Goal: Information Seeking & Learning: Learn about a topic

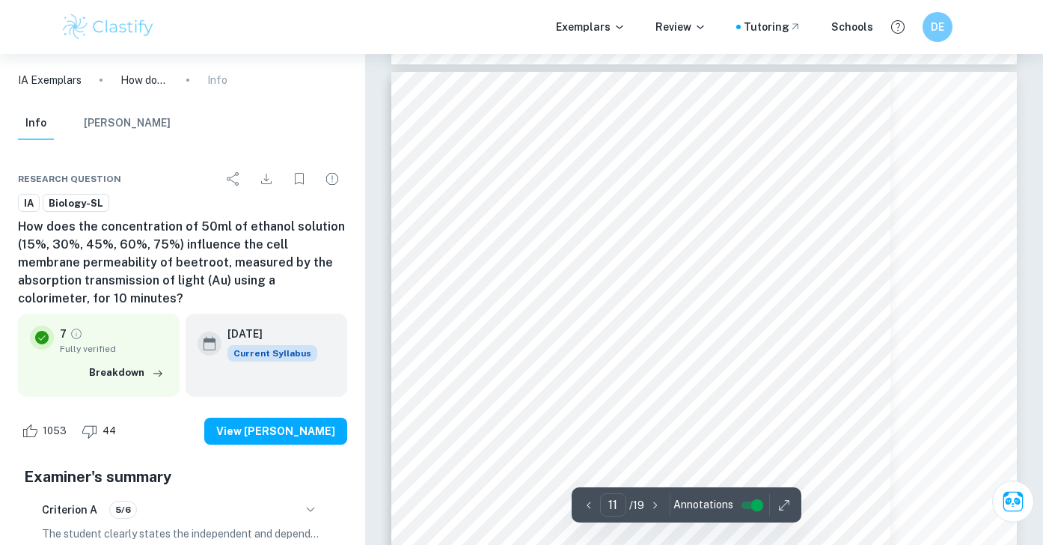
scroll to position [9011, 0]
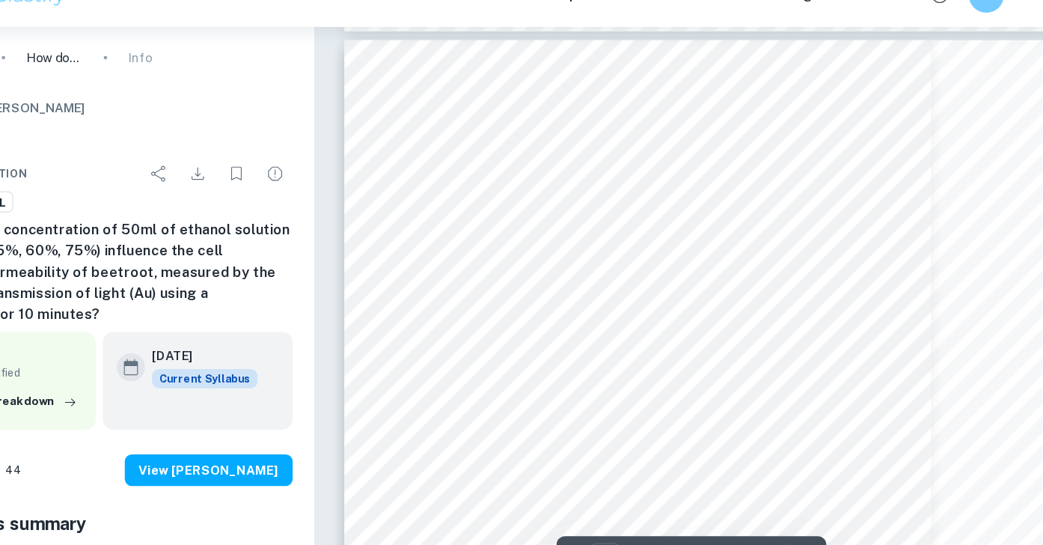
drag, startPoint x: 491, startPoint y: 167, endPoint x: 601, endPoint y: 186, distance: 112.4
click at [603, 187] on div "5 Formula 2. Standard deviation per condition ýÿýýýýýý ýýÿýýÿýýý (ýÿ) ýýý ýýýýý…" at bounding box center [703, 507] width 625 height 885
click at [670, 110] on div "5 Formula 2. Standard deviation per condition ýÿýýýýýý ýýÿýýÿýýý (ýÿ) ýýý ýýýýý…" at bounding box center [703, 507] width 625 height 885
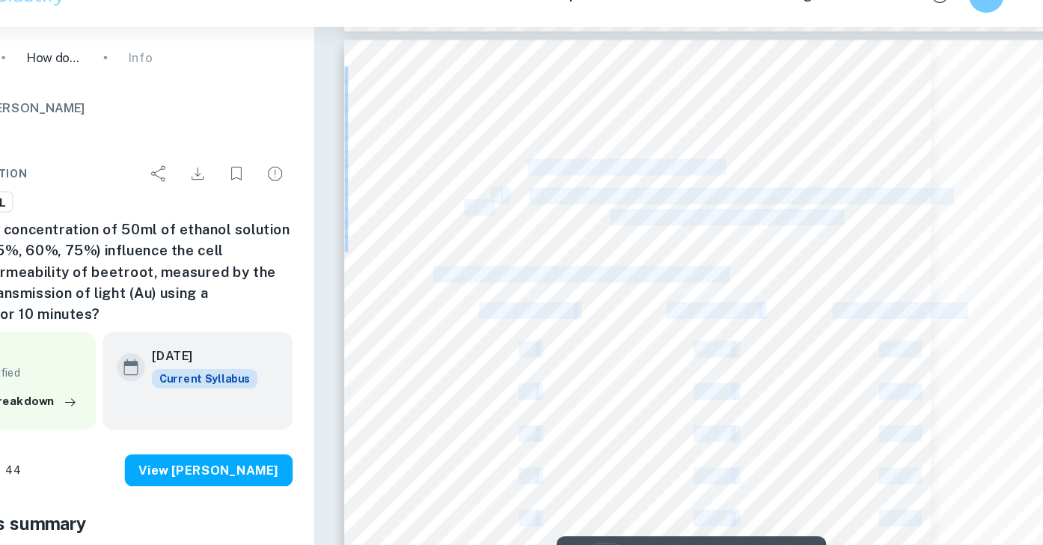
drag, startPoint x: 789, startPoint y: 236, endPoint x: 550, endPoint y: 172, distance: 247.7
click at [550, 172] on div "5 Formula 2. Standard deviation per condition ýÿýýýýýý ýýÿýýÿýýý (ýÿ) ýýý ýýýýý…" at bounding box center [703, 507] width 625 height 885
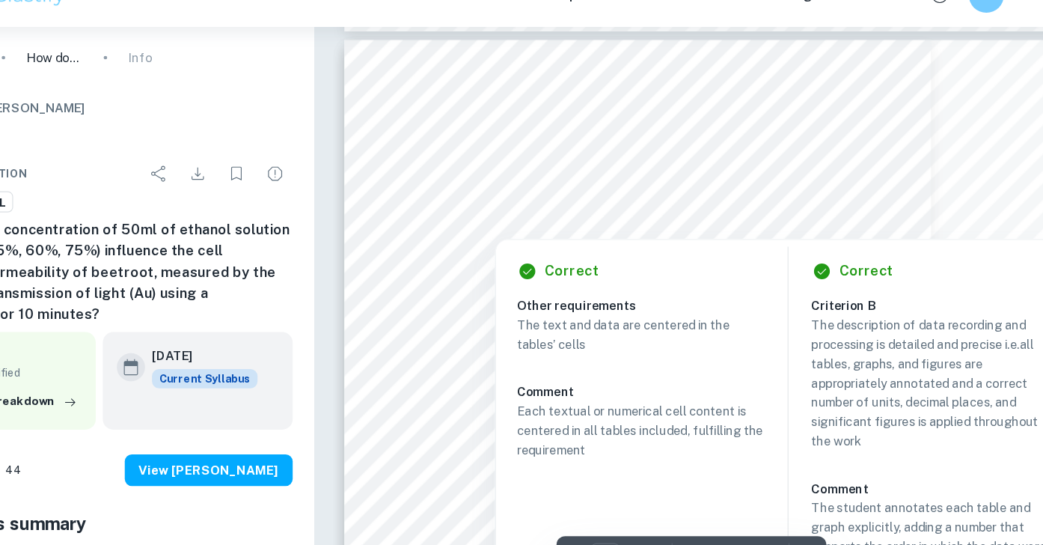
click at [553, 223] on div at bounding box center [550, 224] width 198 height 11
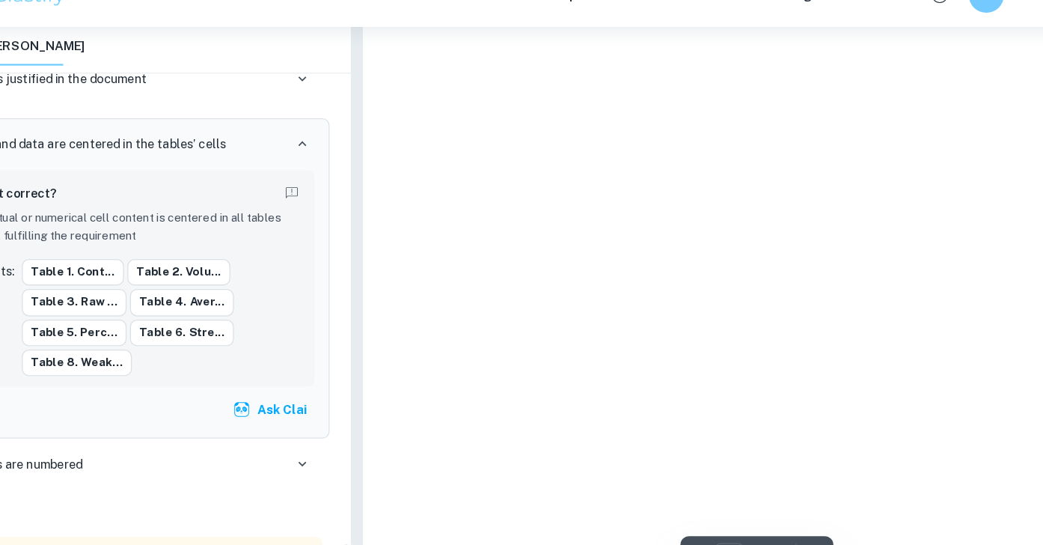
type input "11"
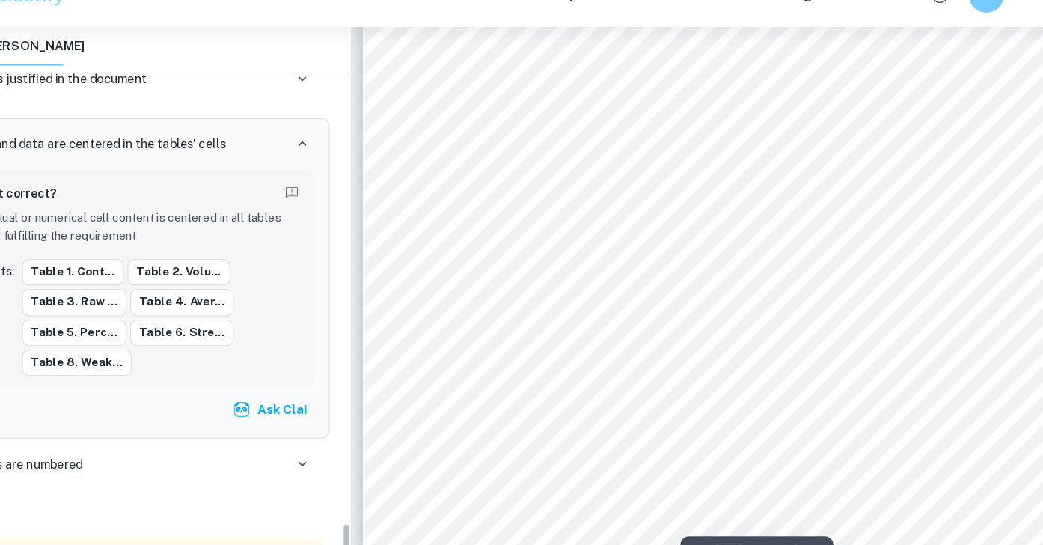
scroll to position [4169, 0]
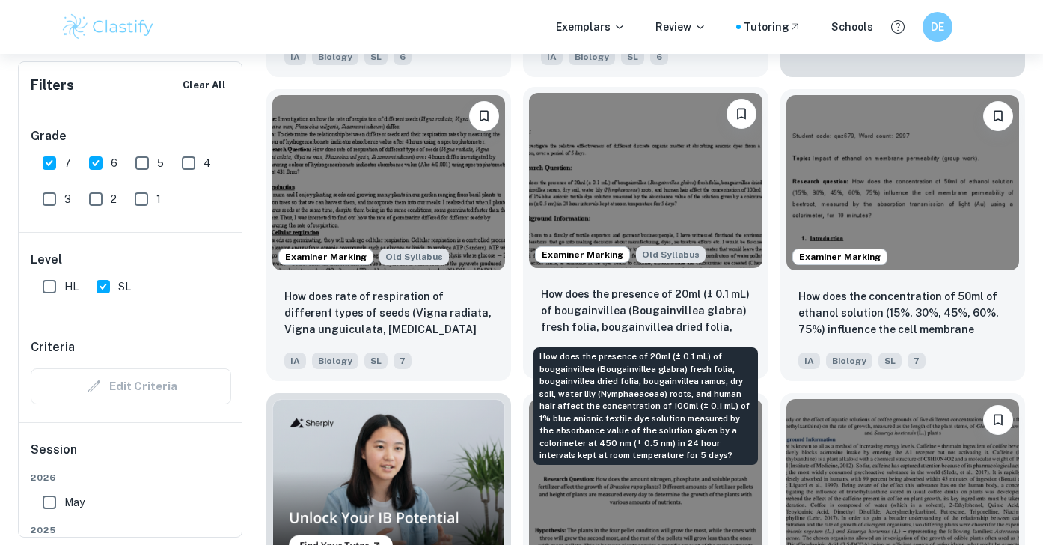
scroll to position [814, 0]
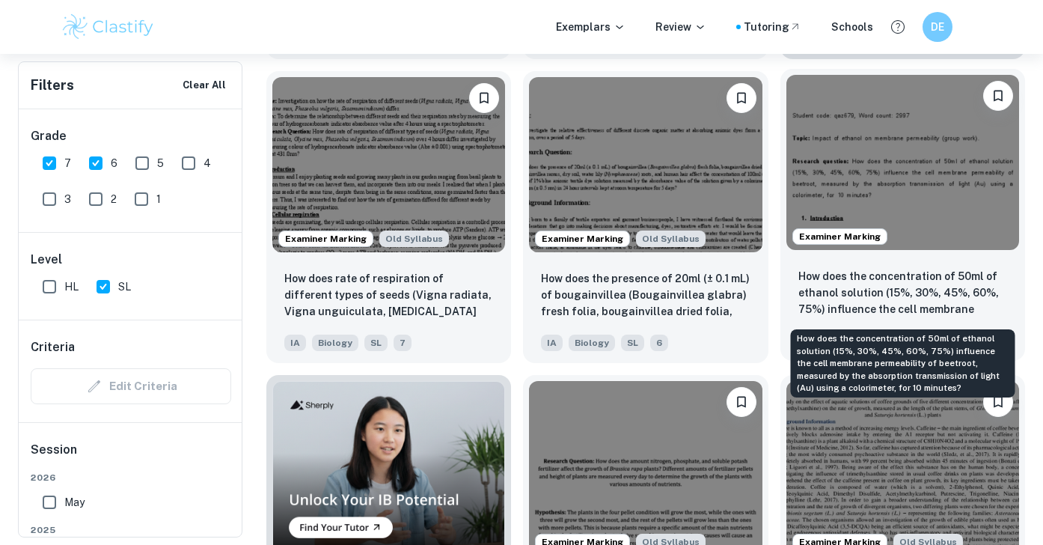
click at [670, 275] on p "How does the concentration of 50ml of ethanol solution (15%, 30%, 45%, 60%, 75%…" at bounding box center [902, 293] width 209 height 51
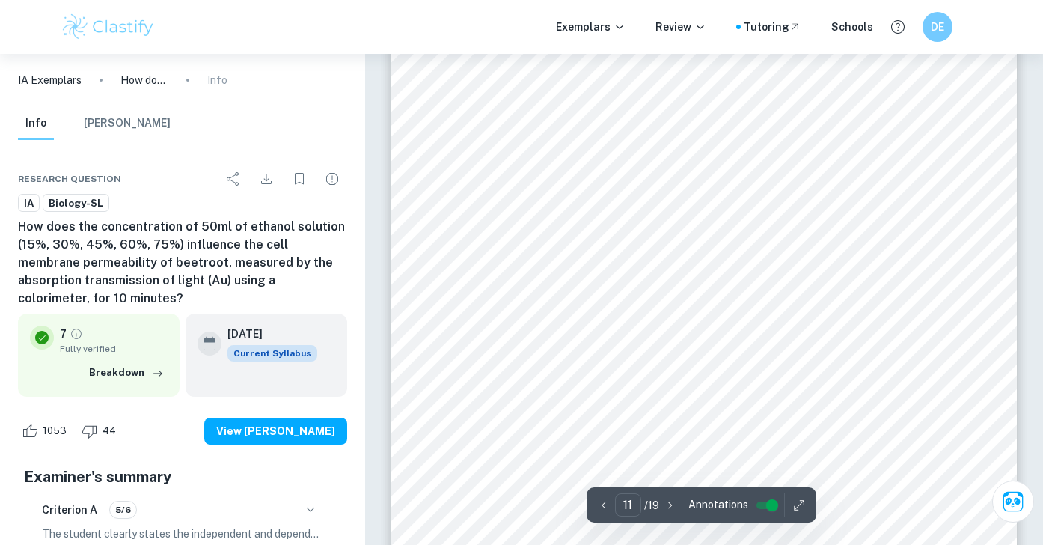
scroll to position [9104, 0]
drag, startPoint x: 459, startPoint y: 61, endPoint x: 750, endPoint y: 254, distance: 348.8
click at [670, 254] on div "5 Formula 2. Standard deviation per condition ýÿýýýýýý ýýÿýýÿýýý (ýÿ) ýýý ýýýýý…" at bounding box center [703, 433] width 625 height 885
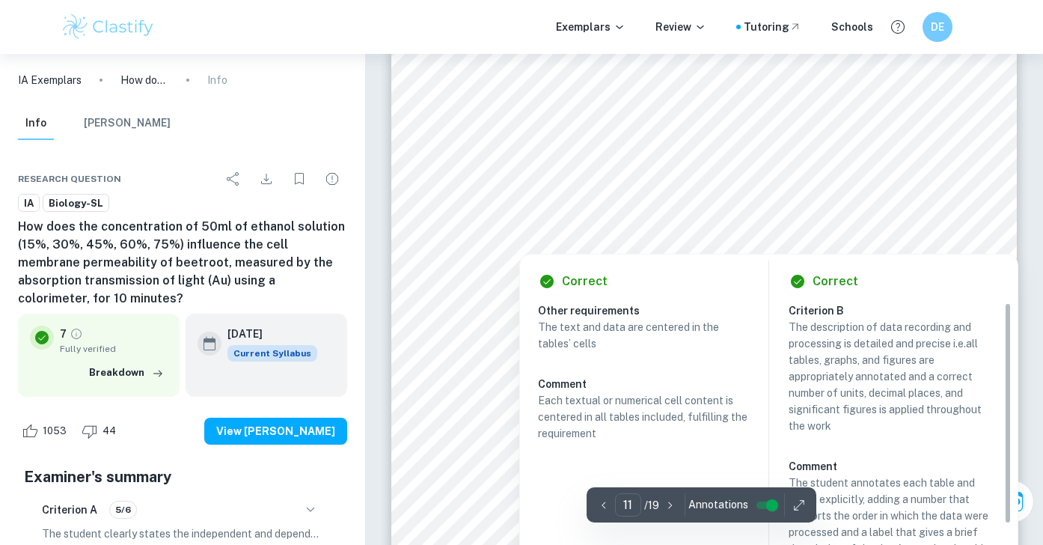
scroll to position [9057, 0]
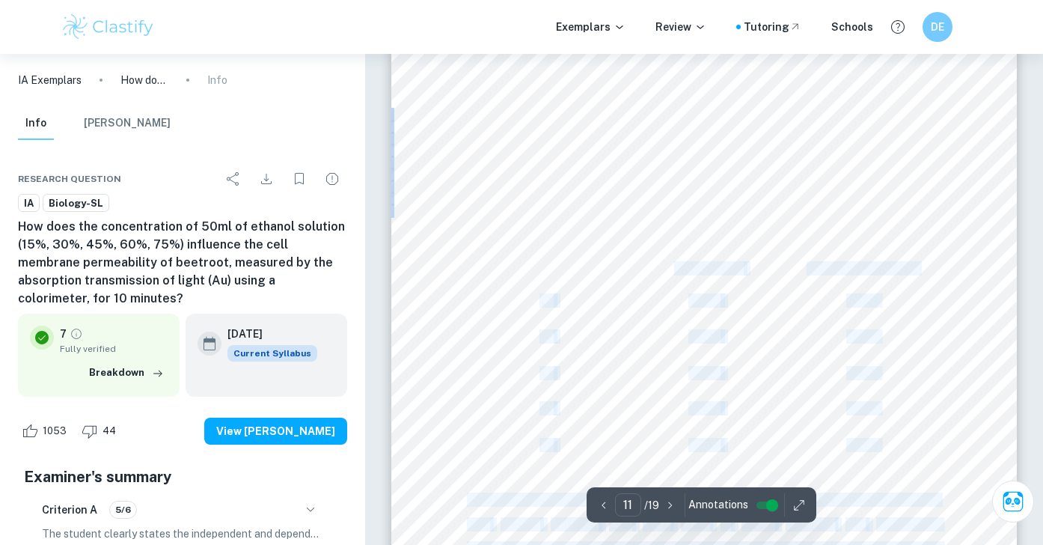
drag, startPoint x: 750, startPoint y: 269, endPoint x: 675, endPoint y: 266, distance: 75.6
click at [670, 266] on div "5 Formula 2. Standard deviation per condition ýÿýýýýýý ýýÿýýÿýýý (ýÿ) ýýý ýýýýý…" at bounding box center [703, 479] width 625 height 885
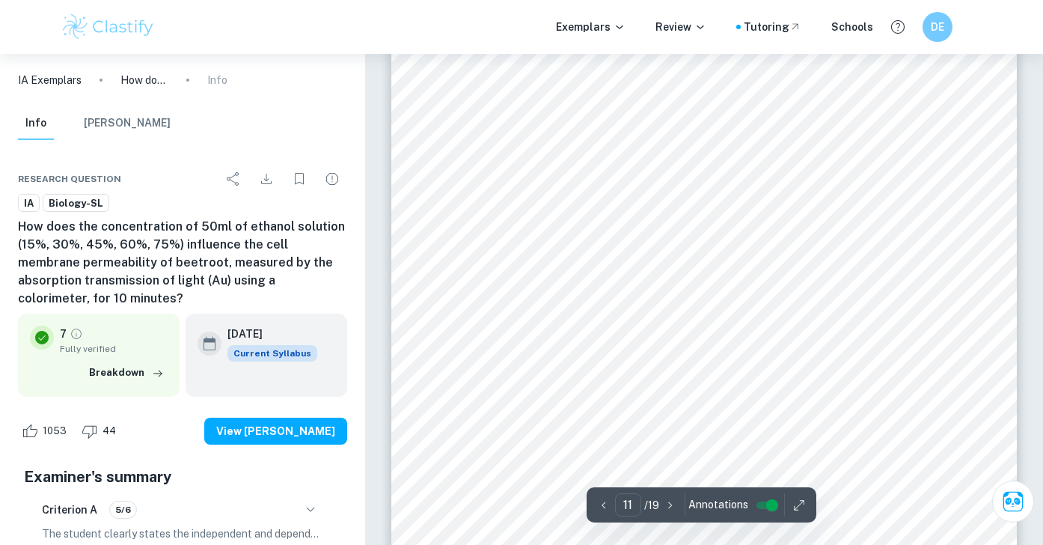
click at [670, 153] on div "5 Formula 2. Standard deviation per condition ýÿýýýýýý ýýÿýýÿýýý (ýÿ) ýýý ýýýýý…" at bounding box center [703, 479] width 625 height 885
drag, startPoint x: 915, startPoint y: 144, endPoint x: 616, endPoint y: 138, distance: 299.3
click at [616, 138] on div "4 3.2 Quantitative data Table 3. Raw data Light absorbance transmission of ligh…" at bounding box center [703, 449] width 625 height 885
drag, startPoint x: 581, startPoint y: 137, endPoint x: 715, endPoint y: 168, distance: 138.1
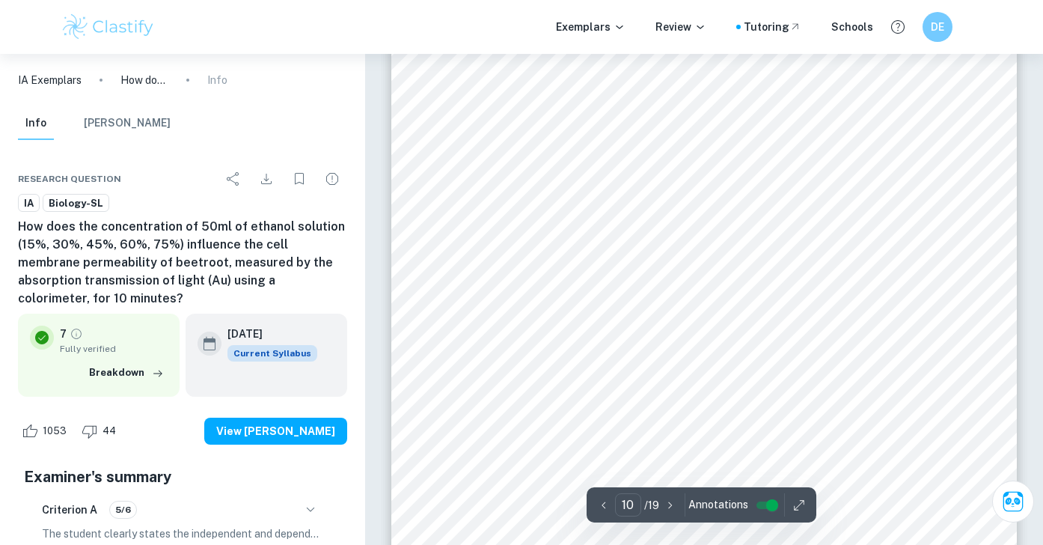
click at [670, 168] on div "4 3.2 Quantitative data Table 3. Raw data Light absorbance transmission of ligh…" at bounding box center [703, 449] width 625 height 885
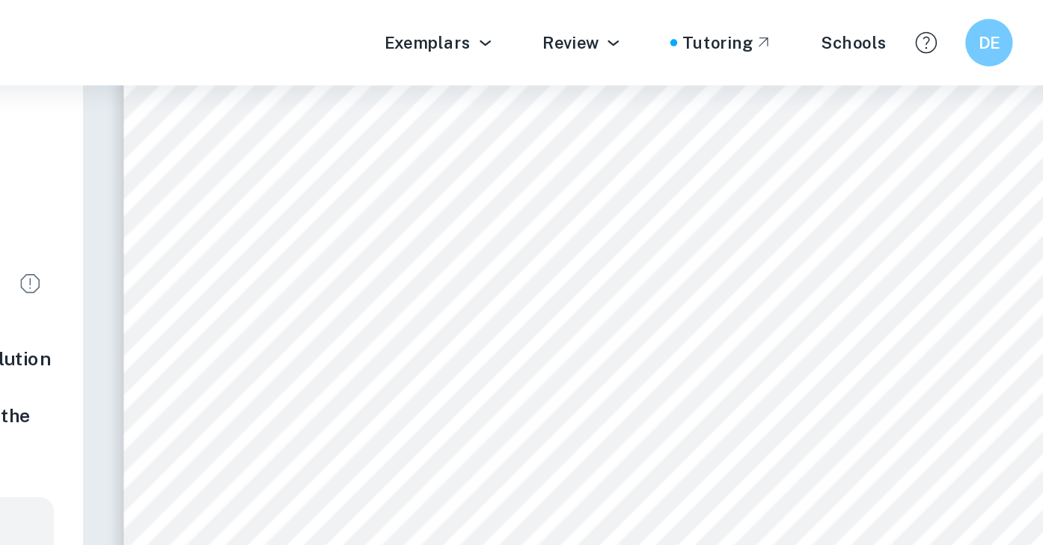
scroll to position [9081, 0]
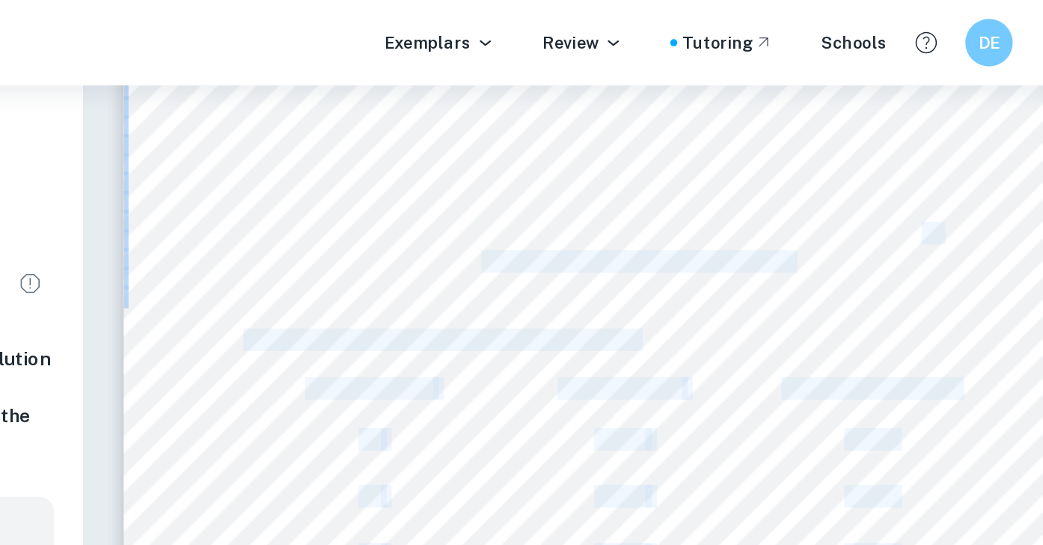
drag, startPoint x: 913, startPoint y: 145, endPoint x: 893, endPoint y: 151, distance: 20.4
click at [670, 151] on div "5 Formula 2. Standard deviation per condition ýÿýýýýýý ýýÿýýÿýýý (ýÿ) ýýý ýýýýý…" at bounding box center [703, 456] width 625 height 885
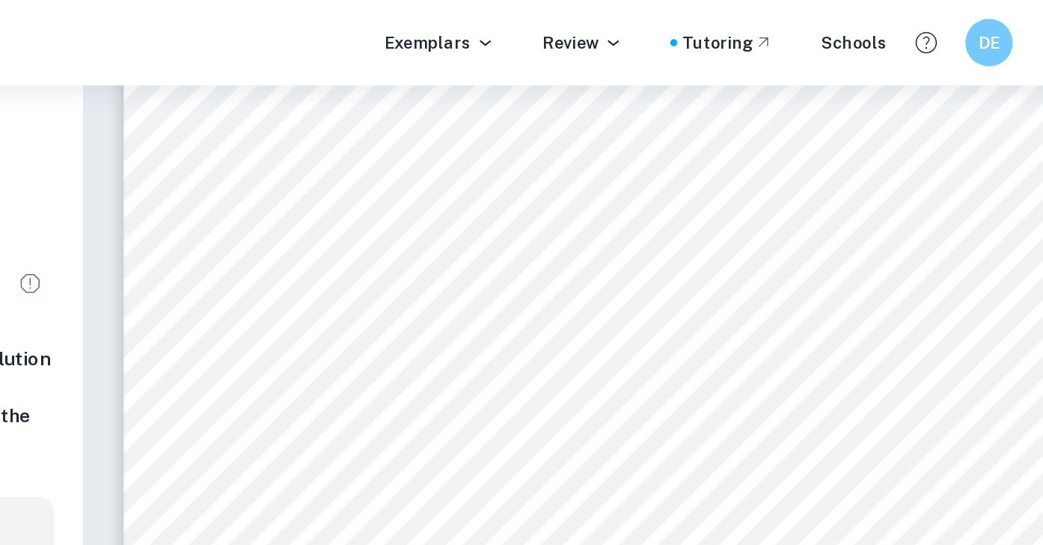
click at [670, 146] on div "5 Formula 2. Standard deviation per condition ýÿýýýýýý ýýÿýýÿýýý (ýÿ) ýýý ýýýýý…" at bounding box center [703, 456] width 625 height 885
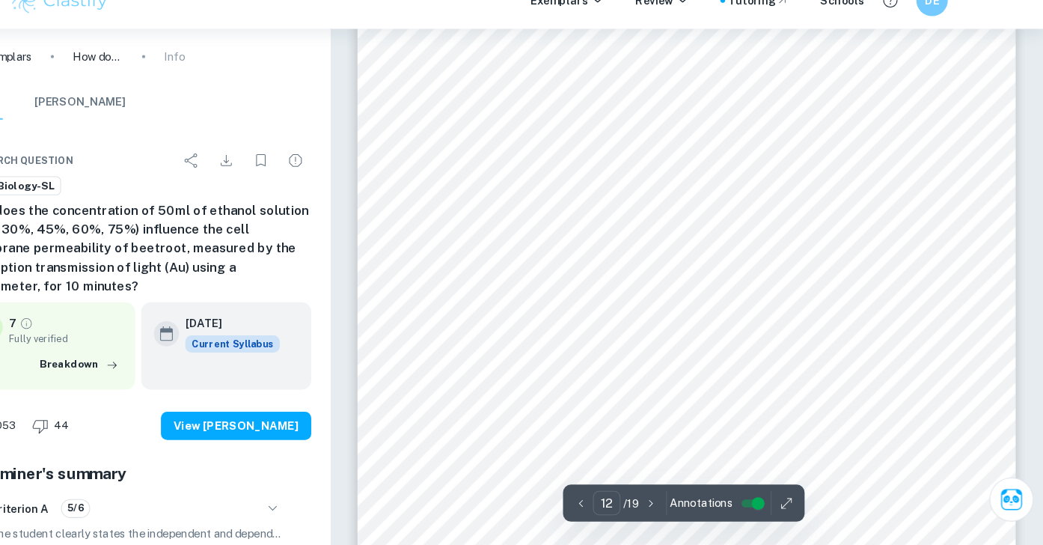
scroll to position [9965, 0]
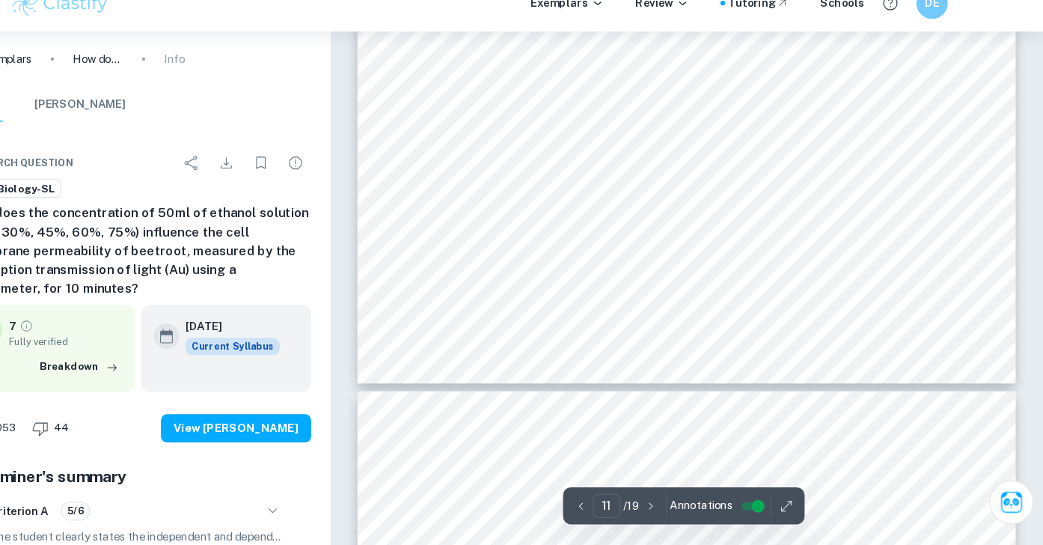
type input "12"
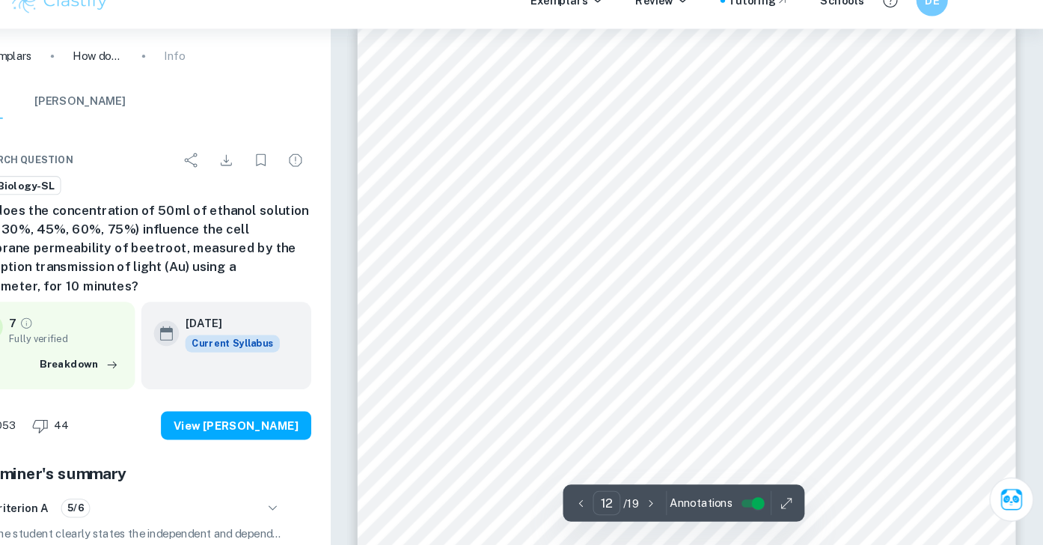
scroll to position [9945, 0]
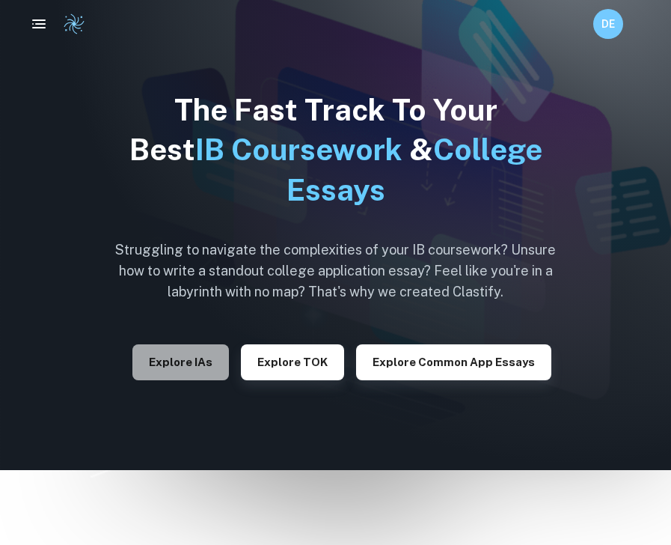
click at [206, 358] on button "Explore IAs" at bounding box center [180, 362] width 97 height 36
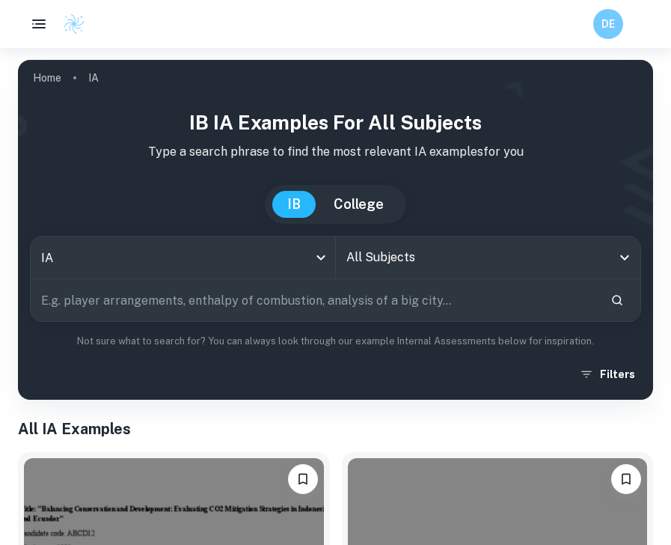
click at [383, 253] on input "All Subjects" at bounding box center [477, 257] width 269 height 28
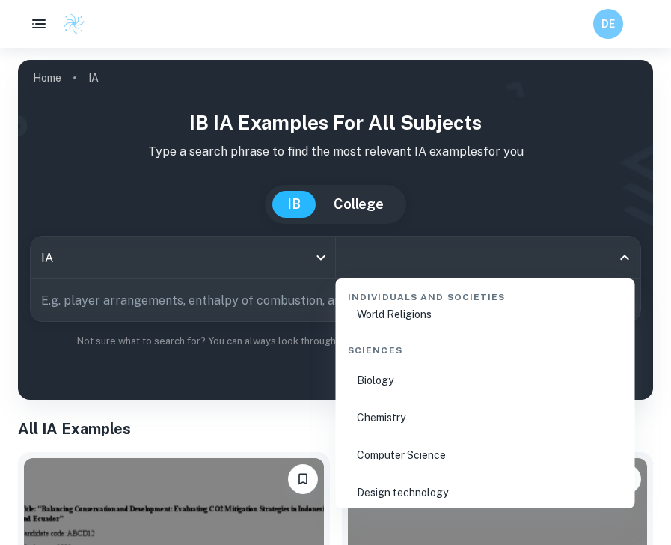
scroll to position [2288, 0]
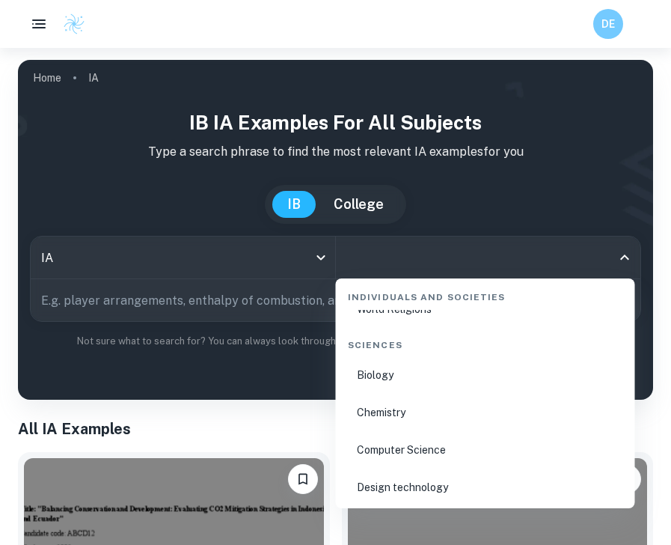
click at [411, 374] on li "Biology" at bounding box center [485, 375] width 287 height 34
type input "Biology"
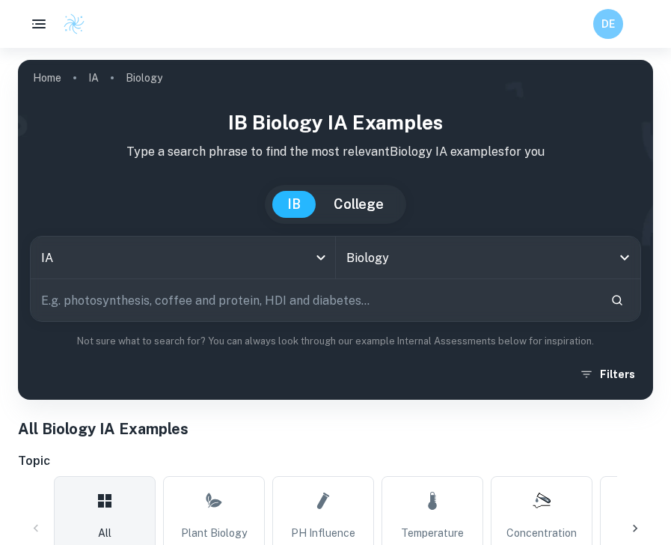
click at [254, 310] on input "text" at bounding box center [315, 300] width 568 height 42
type input "photosynthesis"
click at [621, 312] on div "photosynthesis ​" at bounding box center [336, 300] width 610 height 42
click at [621, 304] on icon "Search" at bounding box center [616, 299] width 13 height 13
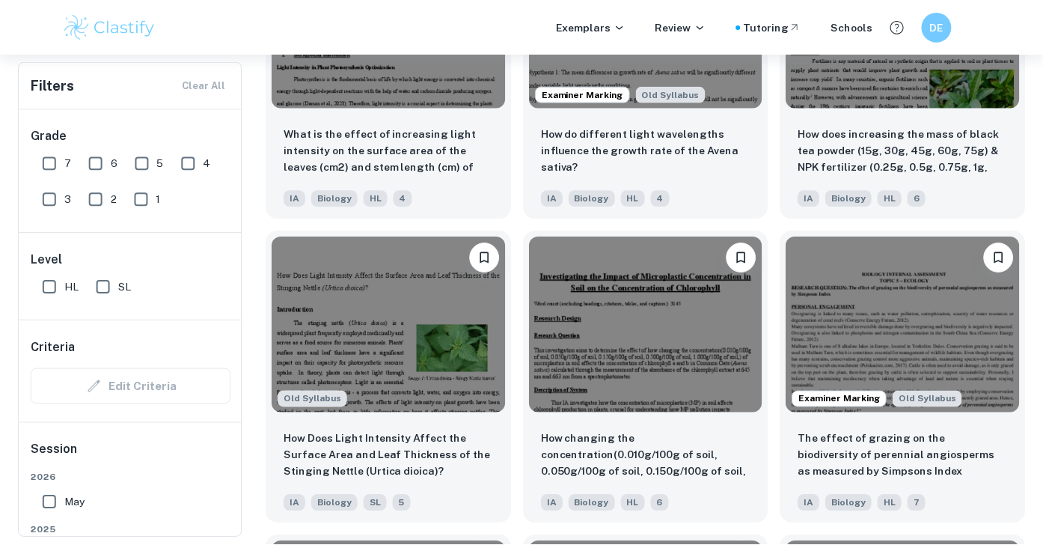
scroll to position [3653, 0]
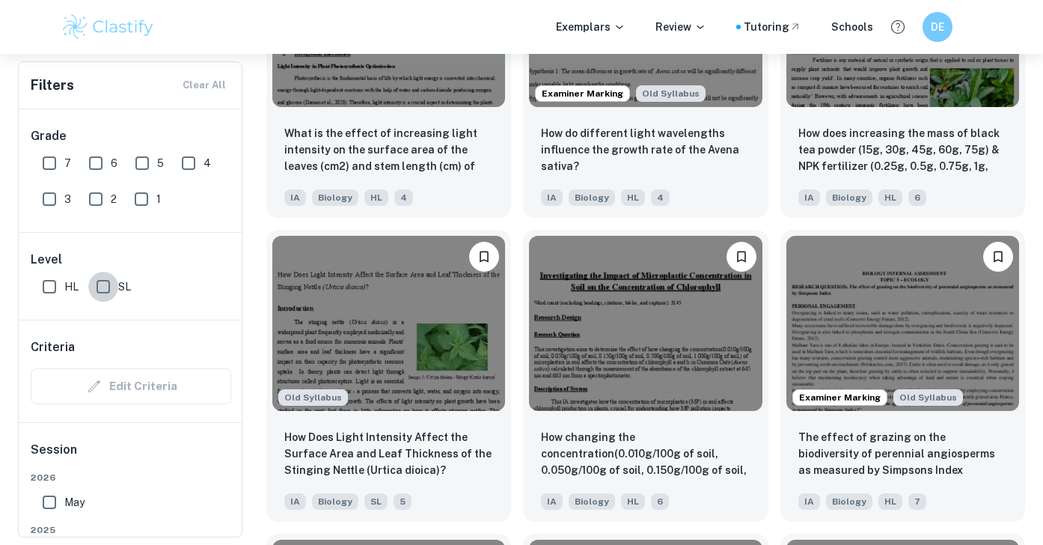
click at [102, 278] on input "SL" at bounding box center [103, 287] width 30 height 30
checkbox input "true"
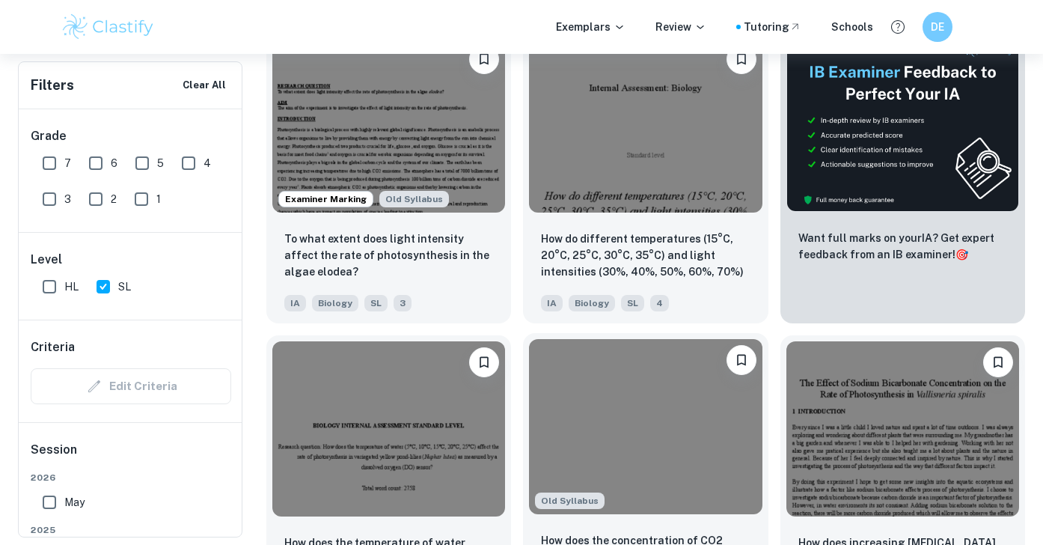
scroll to position [551, 0]
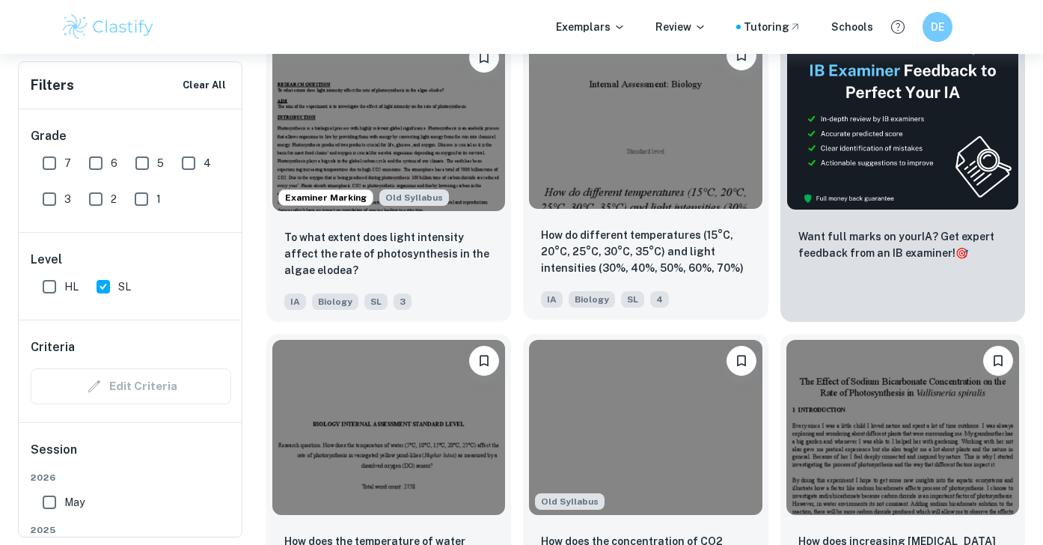
click at [670, 235] on p "How do different temperatures (15°C, 20°C, 25°C, 30°C, 35°C) and light intensit…" at bounding box center [645, 252] width 209 height 51
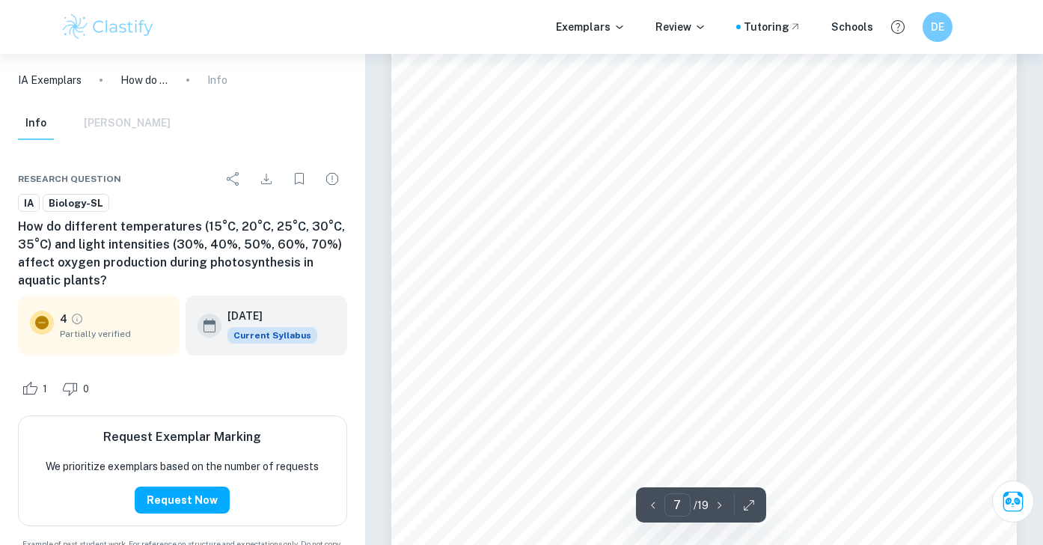
scroll to position [5269, 0]
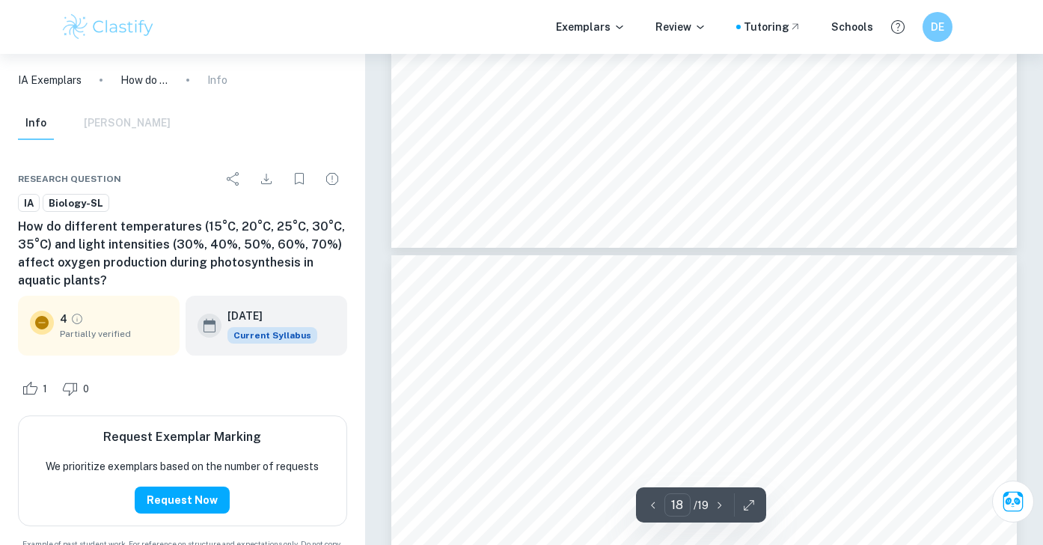
type input "19"
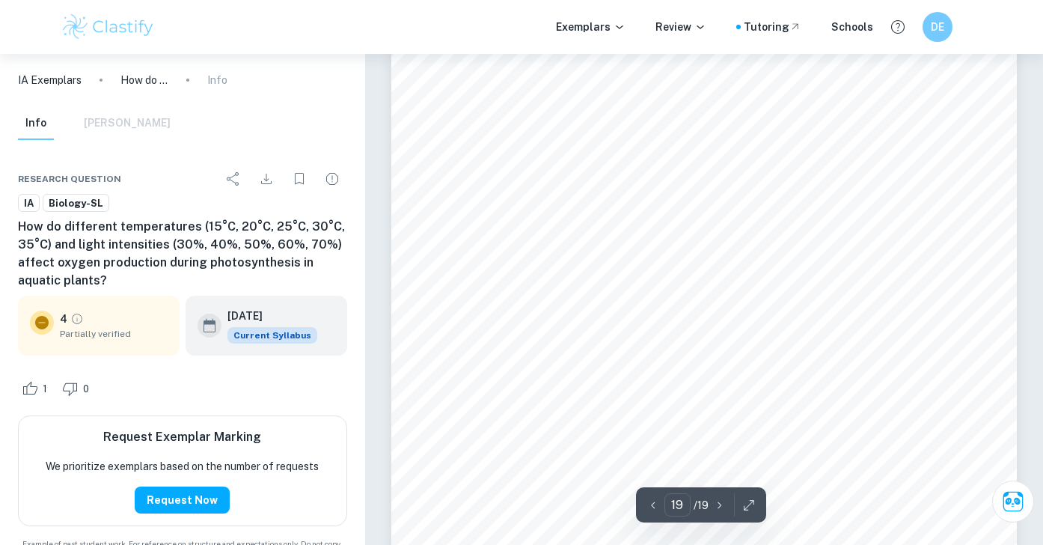
scroll to position [15155, 0]
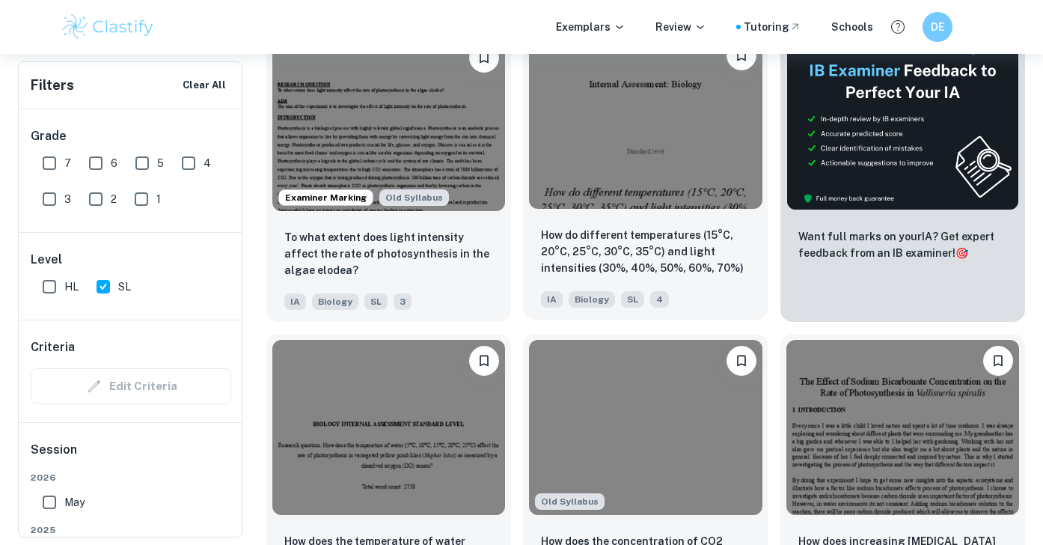
scroll to position [462, 0]
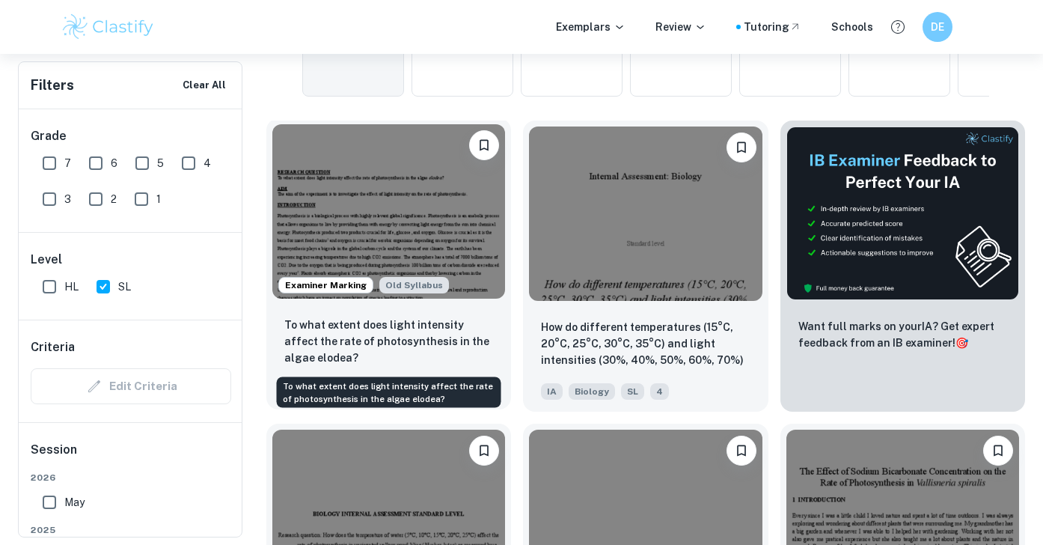
click at [444, 331] on p "To what extent does light intensity affect the rate of photosynthesis in the al…" at bounding box center [388, 340] width 209 height 49
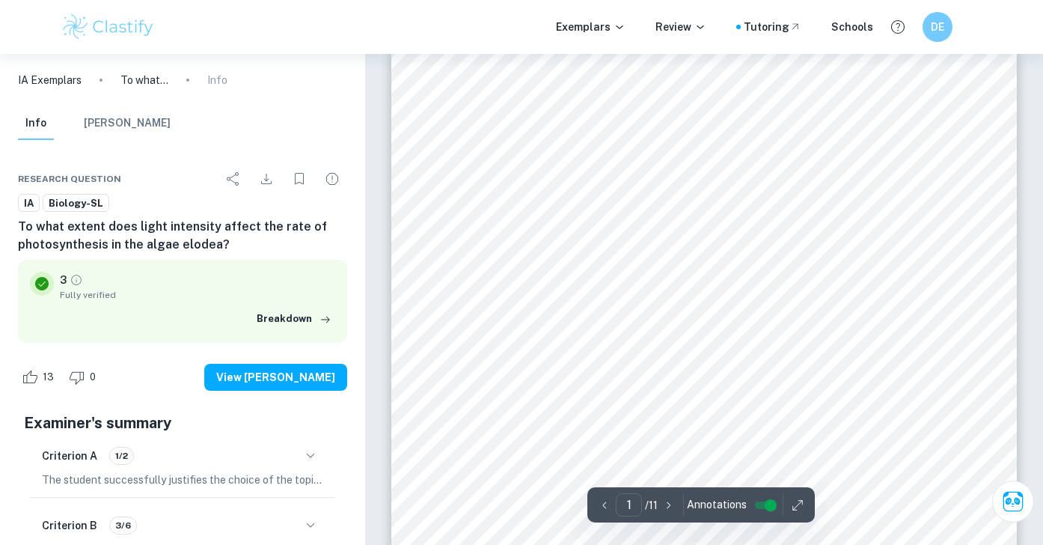
scroll to position [30, 0]
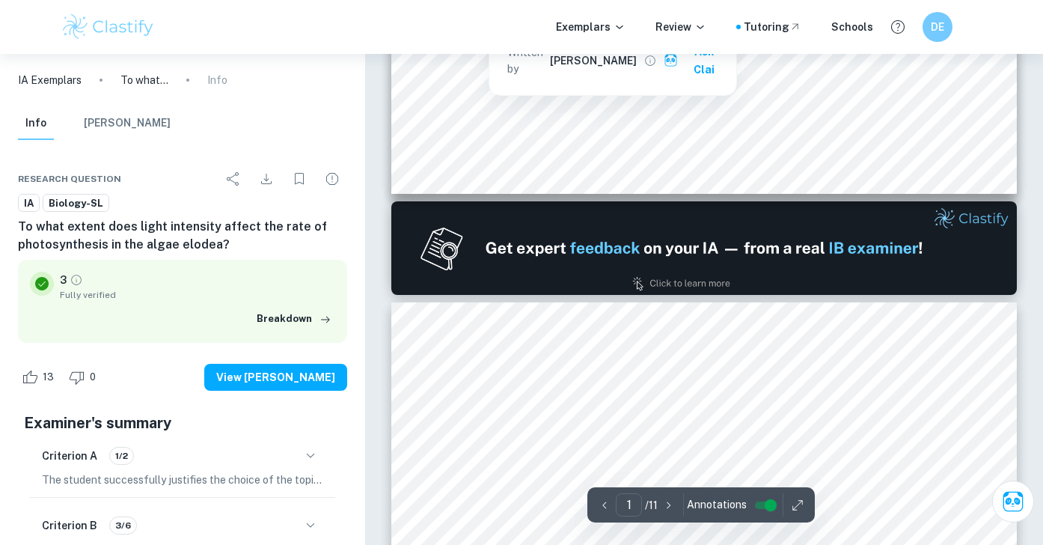
type input "2"
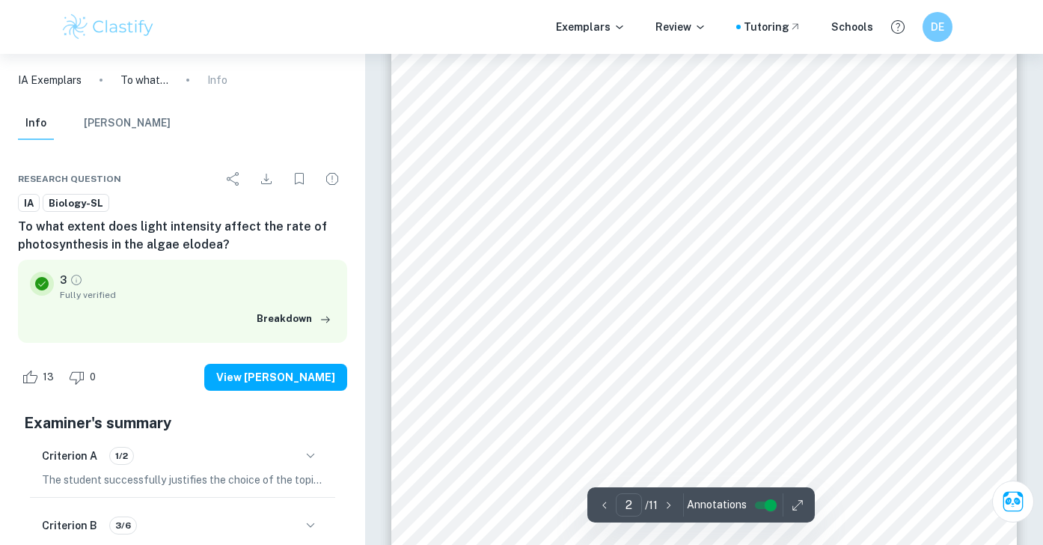
scroll to position [1044, 0]
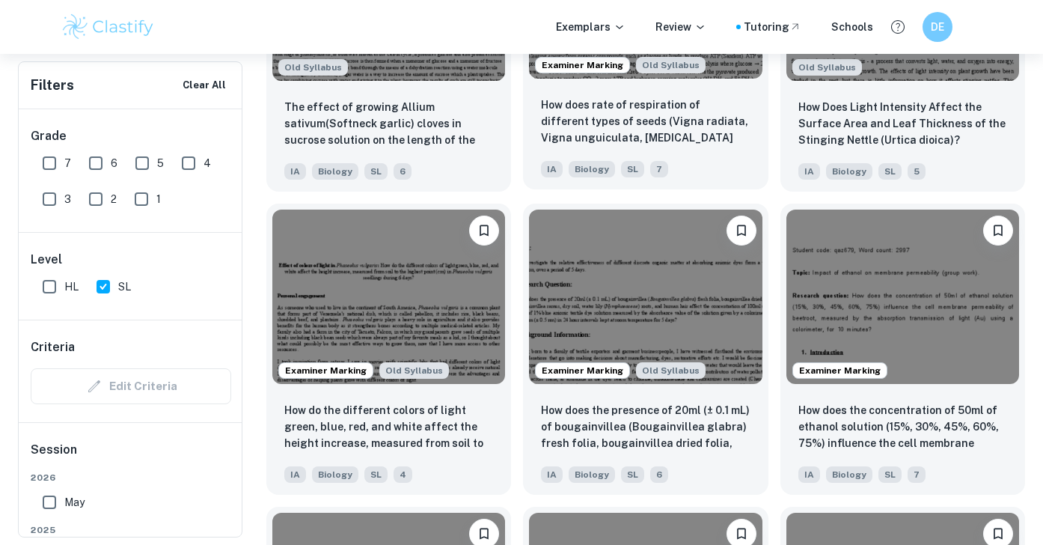
scroll to position [1591, 0]
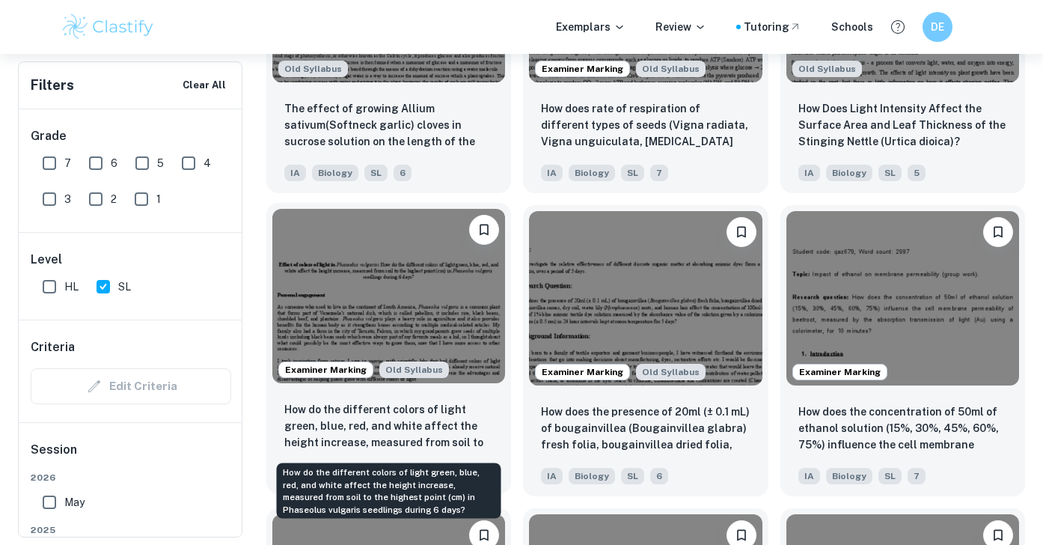
click at [470, 434] on p "How do the different colors of light green, blue, red, and white affect the hei…" at bounding box center [388, 426] width 209 height 51
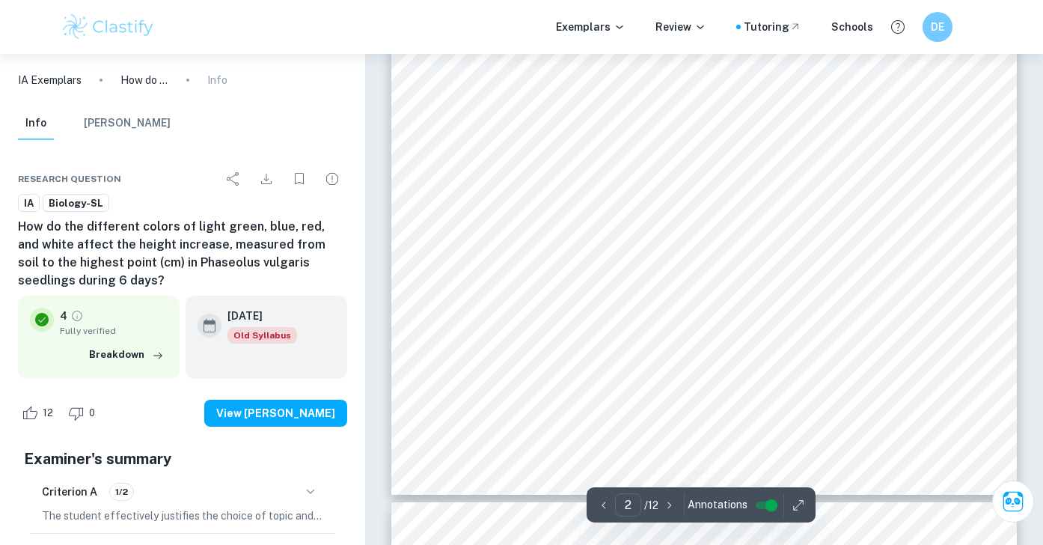
scroll to position [1312, 0]
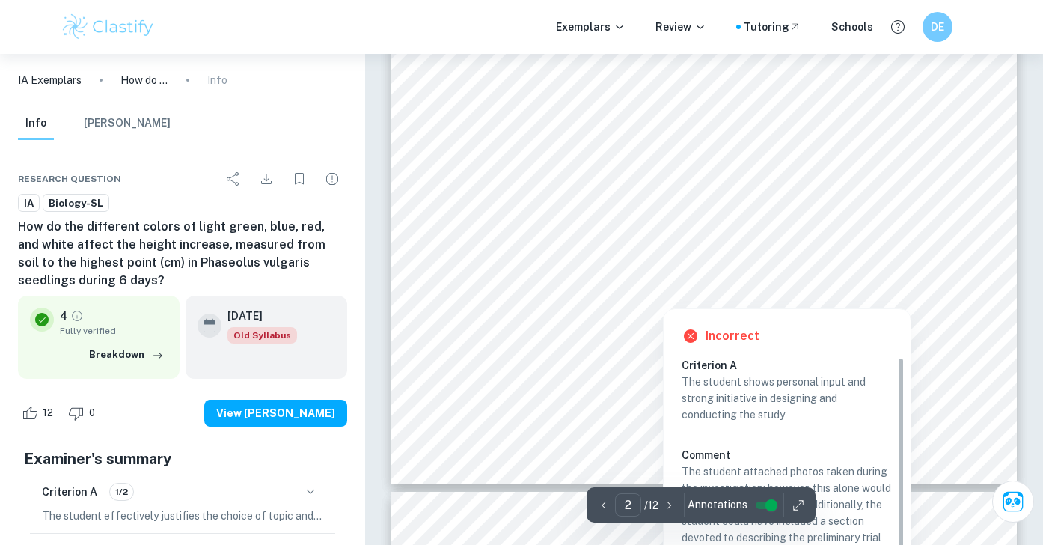
click at [670, 344] on div "Incorrect Criterion A The student shows personal input and strong initiative in…" at bounding box center [787, 507] width 247 height 397
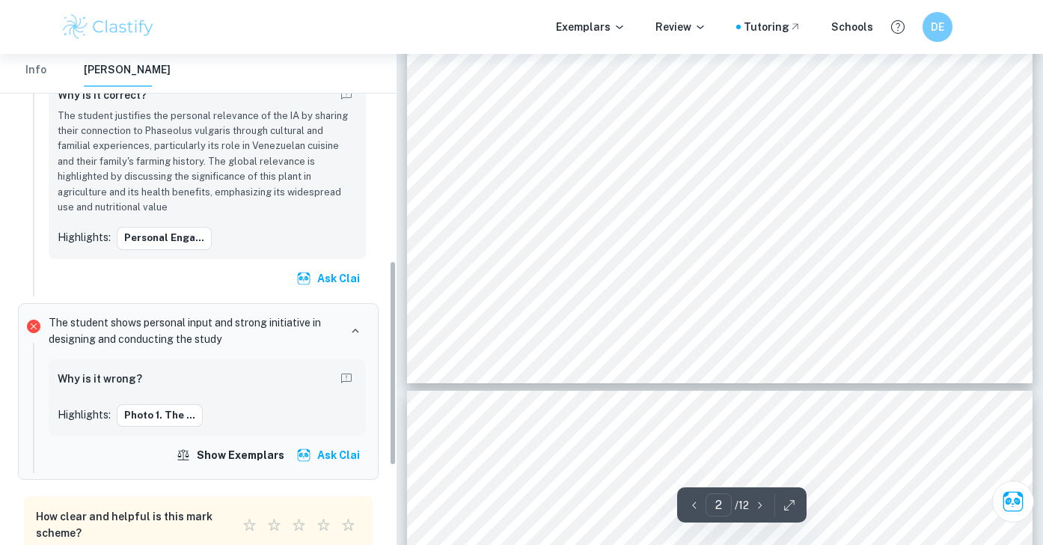
scroll to position [492, 0]
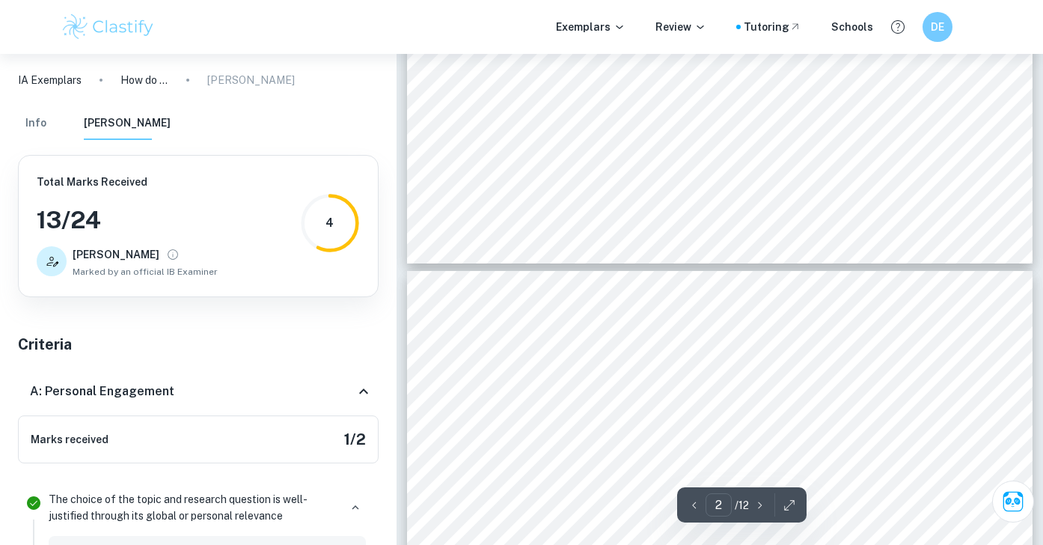
scroll to position [1369, 0]
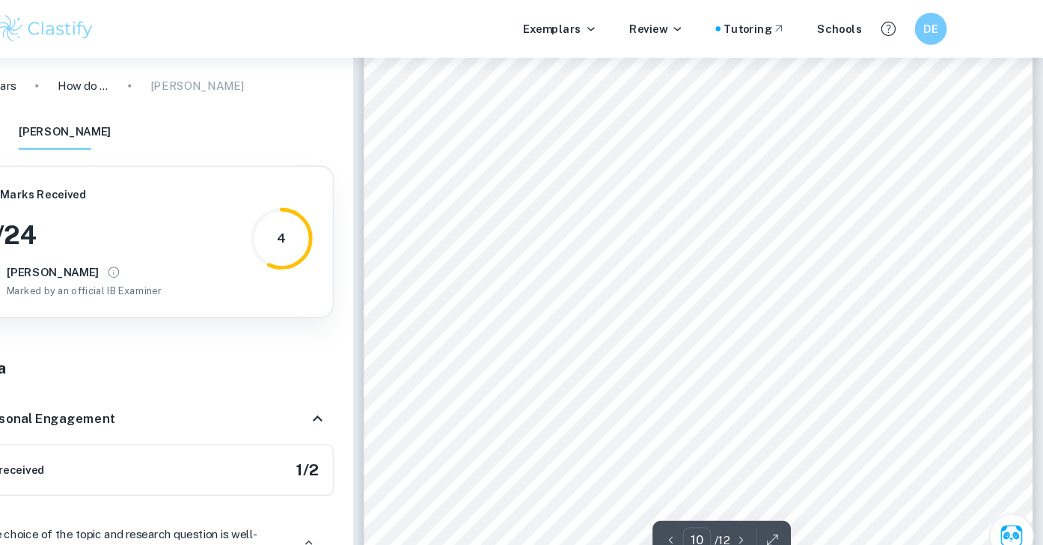
type input "9"
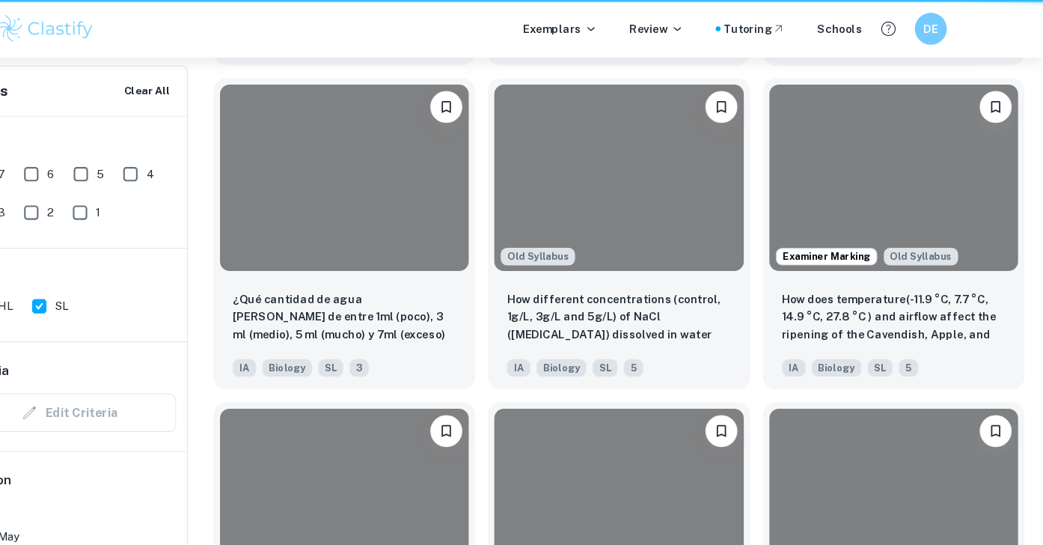
scroll to position [1591, 0]
